Goal: Find specific page/section: Find specific page/section

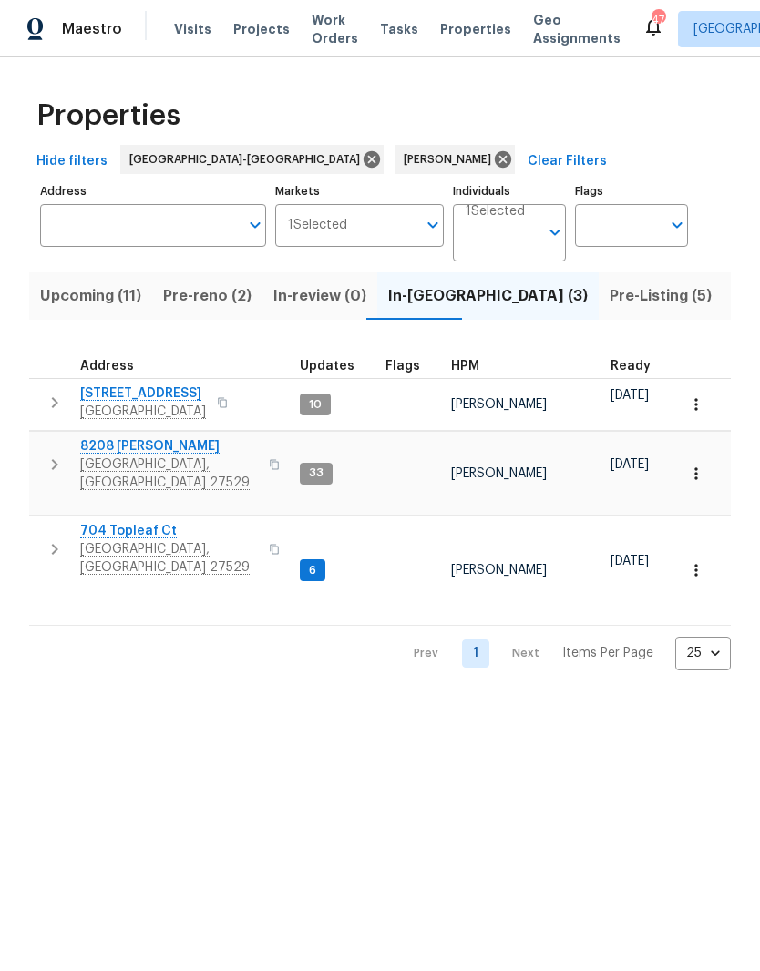
click at [204, 308] on span "Pre-reno (2)" at bounding box center [207, 296] width 88 height 26
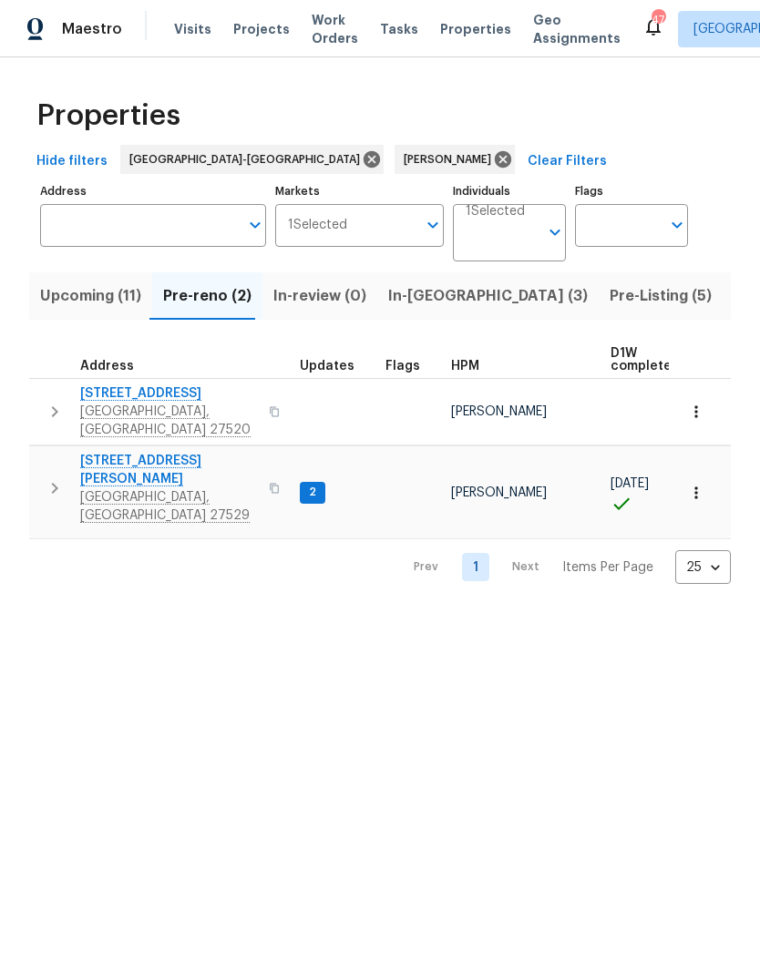
click at [149, 405] on span "[GEOGRAPHIC_DATA], [GEOGRAPHIC_DATA] 27520" at bounding box center [169, 421] width 178 height 36
click at [58, 408] on icon "button" at bounding box center [55, 412] width 22 height 22
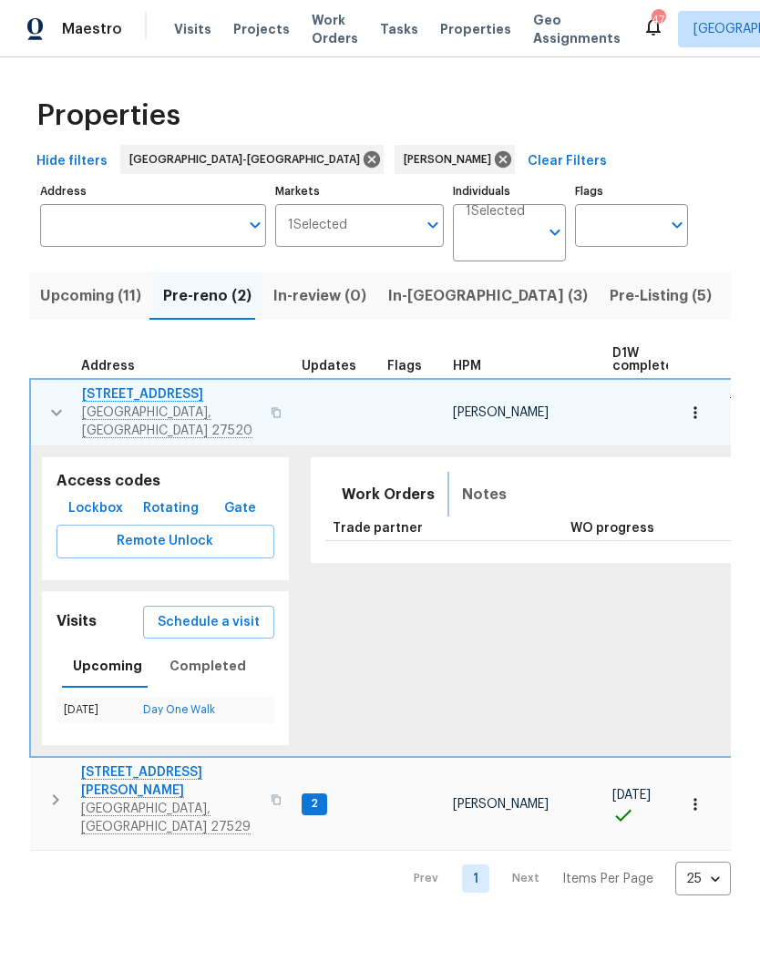
click at [462, 487] on span "Notes" at bounding box center [484, 495] width 45 height 26
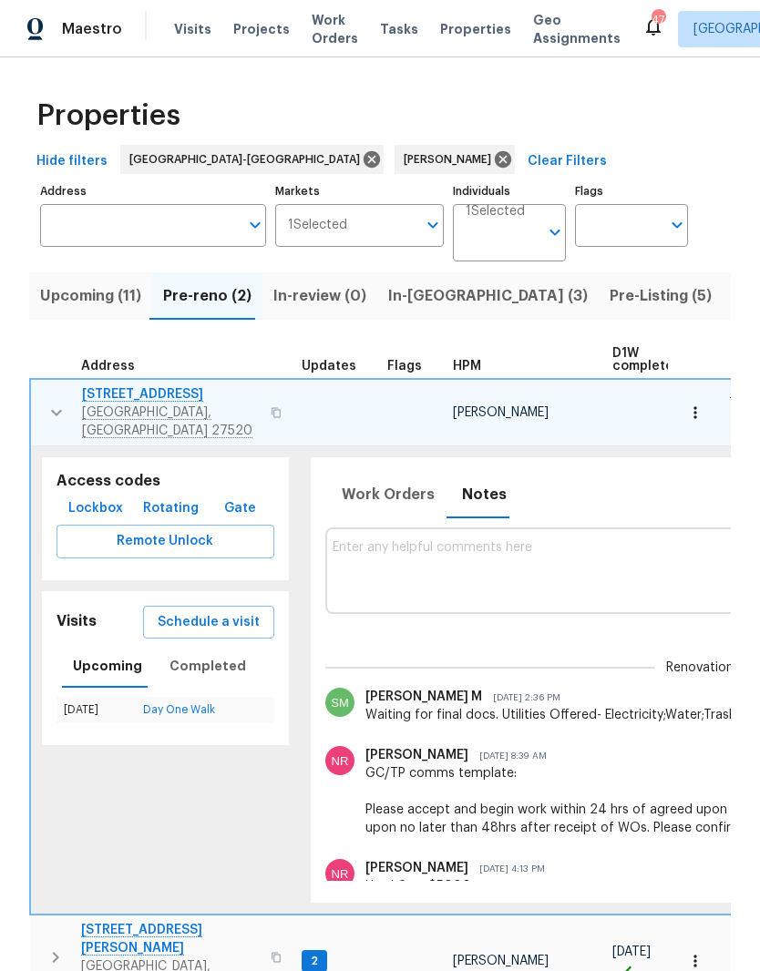
click at [58, 410] on icon "button" at bounding box center [56, 413] width 11 height 6
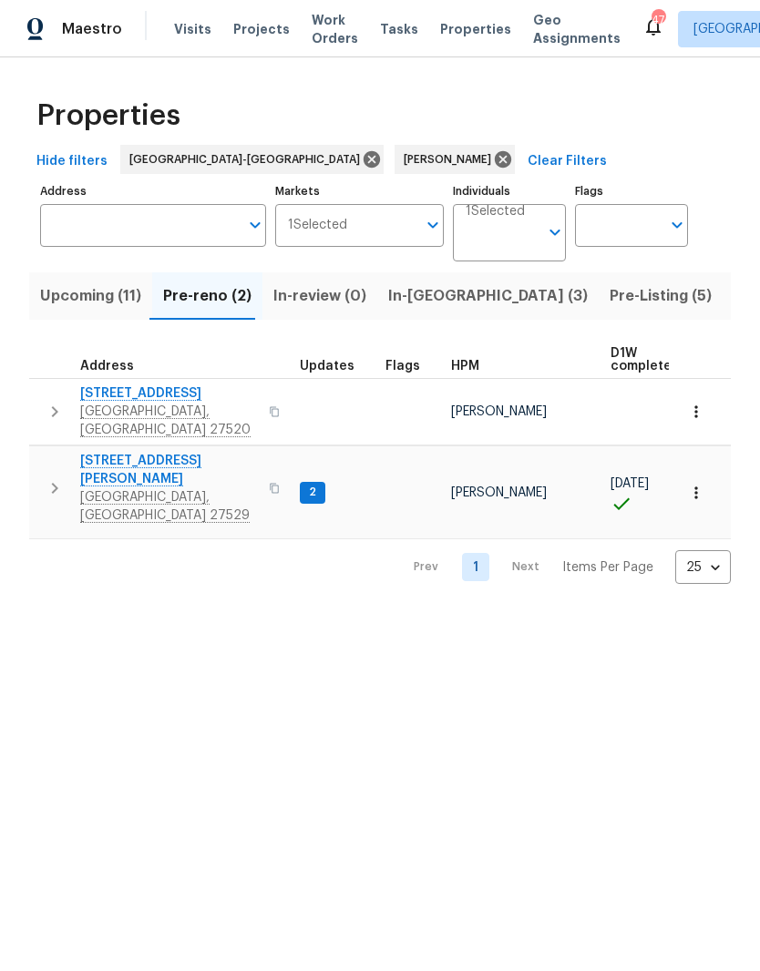
click at [54, 477] on icon "button" at bounding box center [55, 488] width 22 height 22
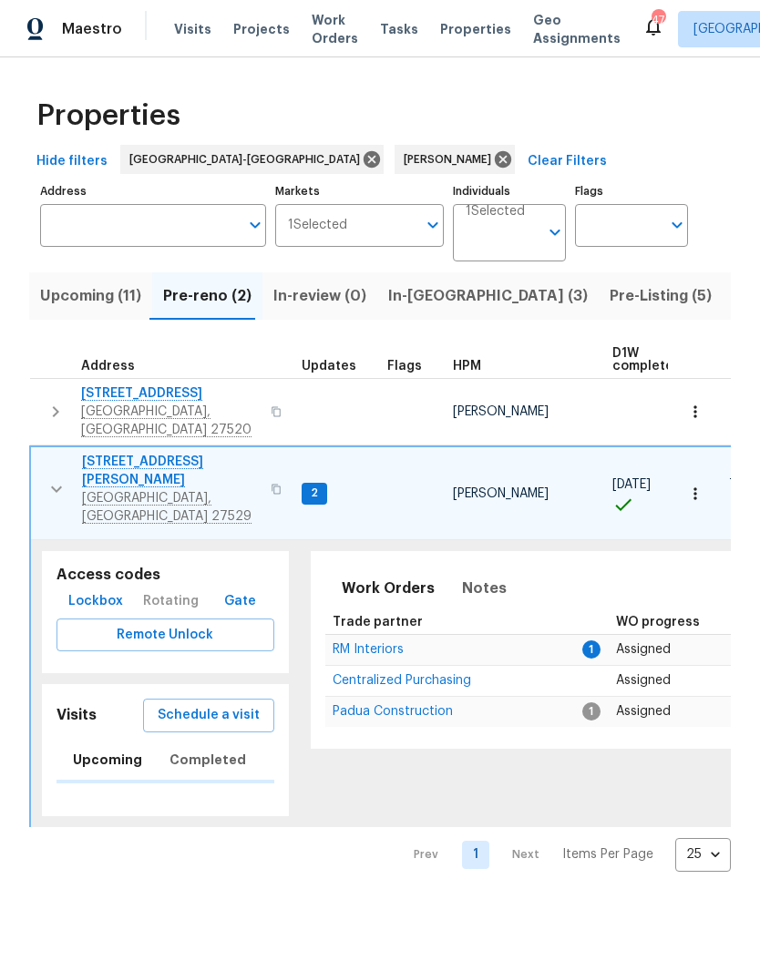
click at [50, 478] on icon "button" at bounding box center [57, 489] width 22 height 22
